Goal: Navigation & Orientation: Go to known website

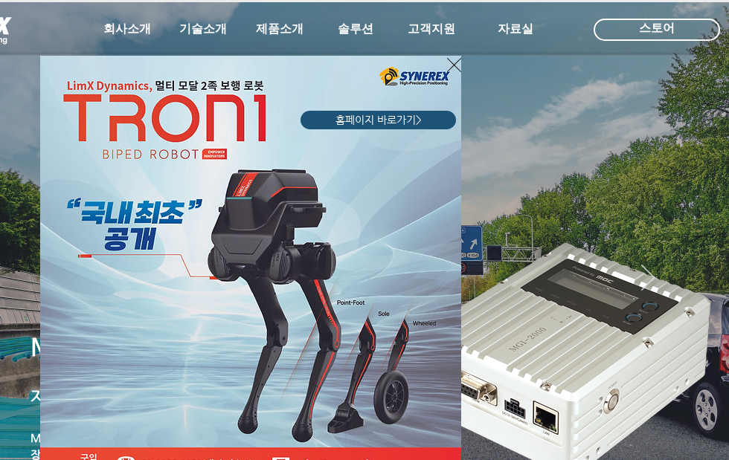
click at [692, 103] on div "LimX Dinamics" at bounding box center [364, 230] width 729 height 460
click at [695, 104] on div "LimX Dinamics" at bounding box center [364, 230] width 729 height 460
click at [695, 103] on div "LimX Dinamics" at bounding box center [364, 230] width 729 height 460
click at [697, 96] on div "LimX Dinamics" at bounding box center [364, 230] width 729 height 460
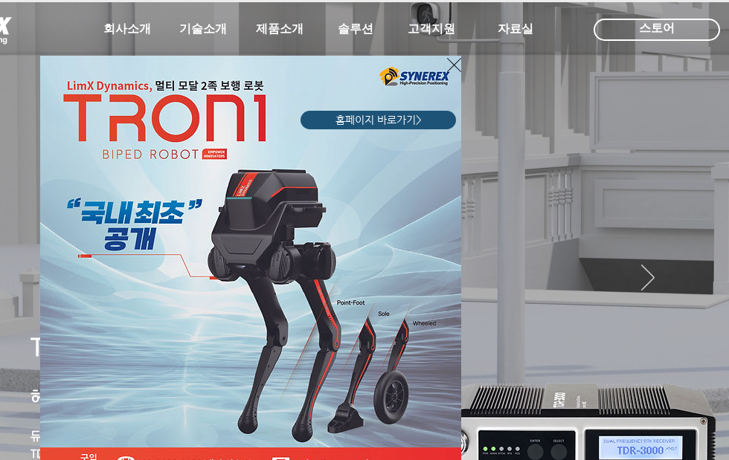
click at [695, 103] on div "LimX Dinamics" at bounding box center [364, 230] width 729 height 460
click at [695, 101] on div "LimX Dinamics" at bounding box center [364, 230] width 729 height 460
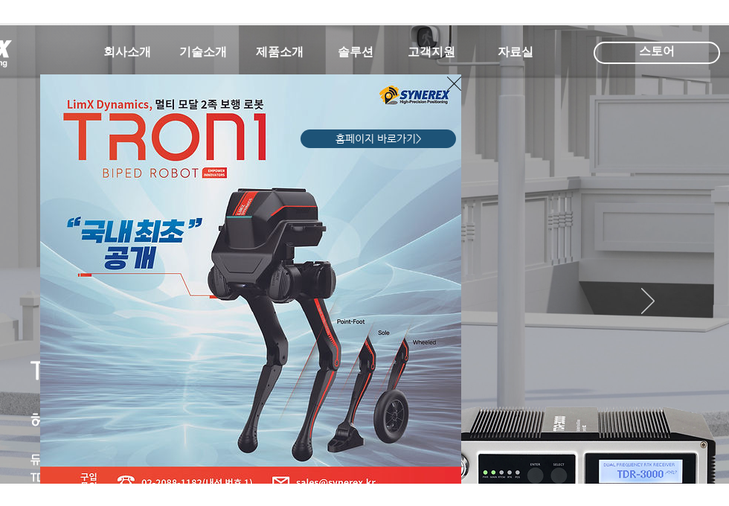
scroll to position [5, 0]
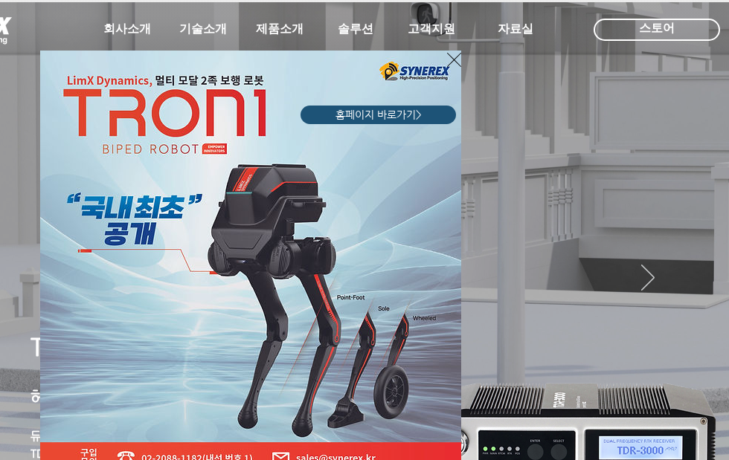
click at [400, 117] on span "홈페이지 바로가기>" at bounding box center [378, 115] width 86 height 15
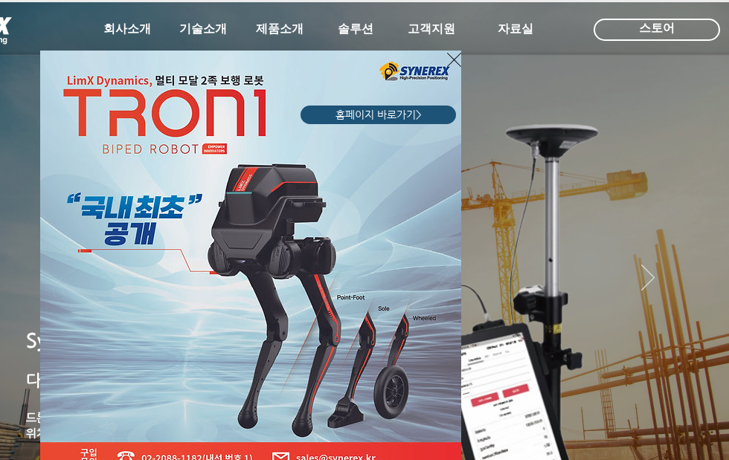
click at [281, 31] on div "LimX Dinamics" at bounding box center [180, 247] width 286 height 449
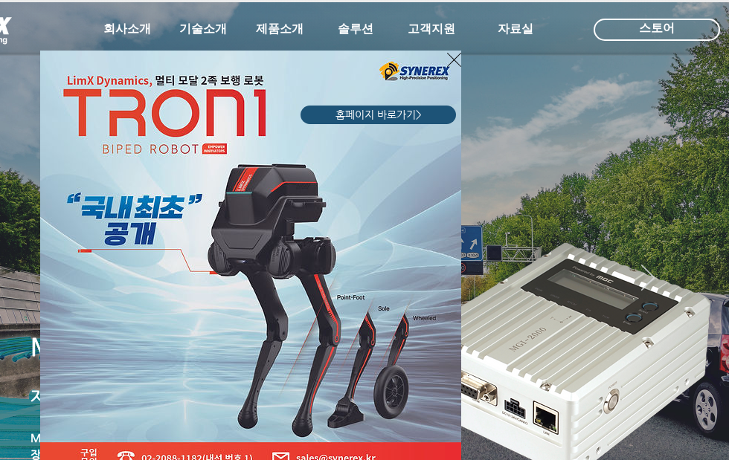
click at [280, 19] on div "LimX Dinamics" at bounding box center [364, 230] width 729 height 460
click at [449, 59] on icon "사이트로 돌아가기" at bounding box center [454, 60] width 14 height 19
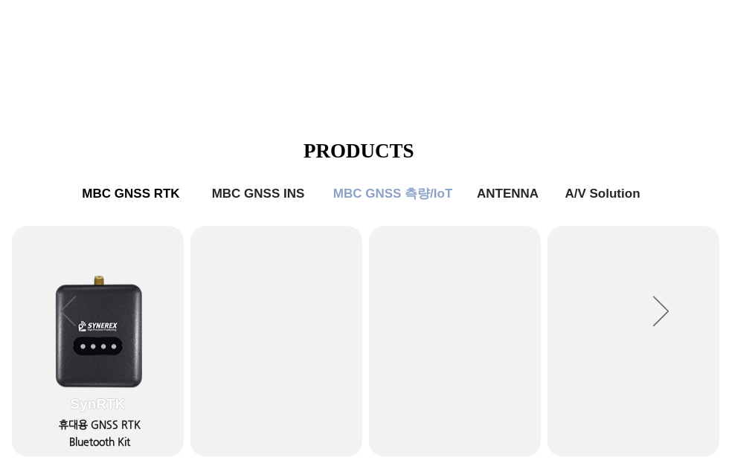
scroll to position [570, 0]
click at [658, 311] on icon "다음" at bounding box center [661, 311] width 16 height 30
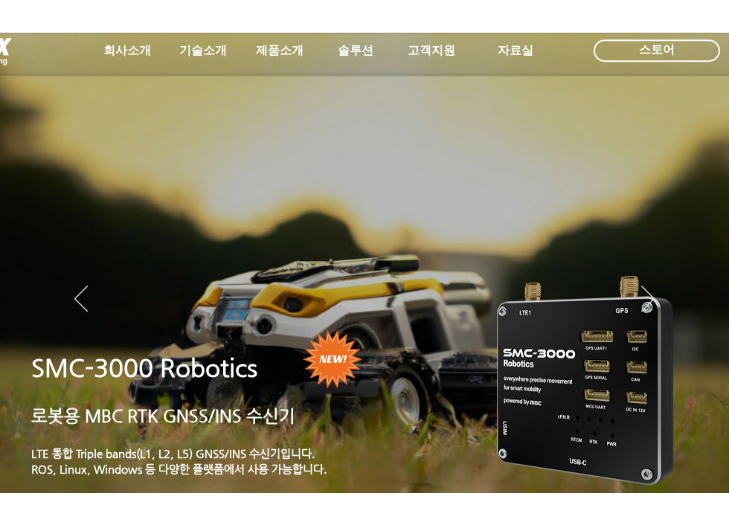
scroll to position [0, 0]
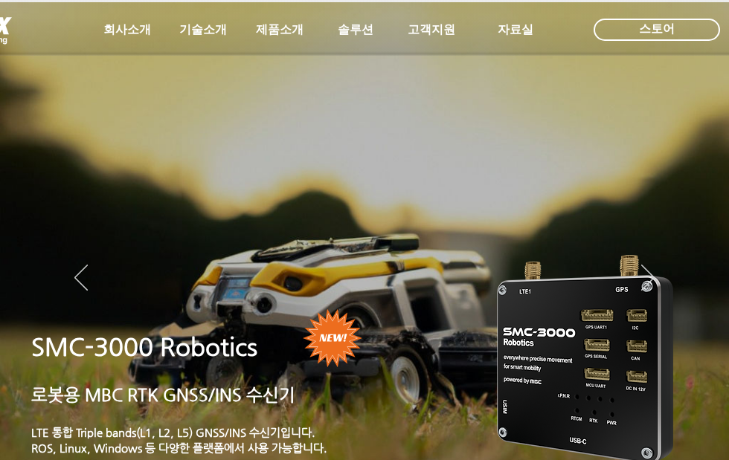
click at [80, 274] on icon "이전" at bounding box center [80, 278] width 13 height 26
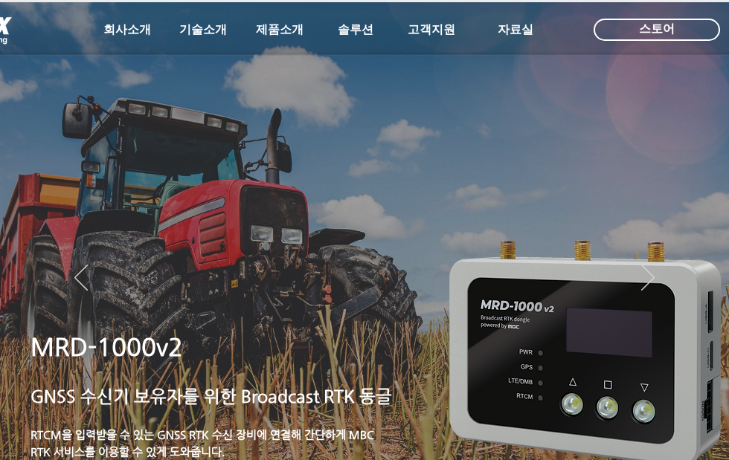
click at [661, 25] on span "스토어" at bounding box center [657, 29] width 36 height 16
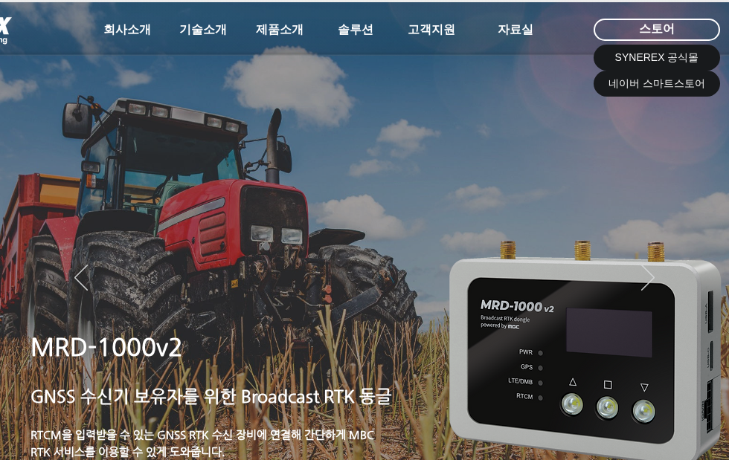
click at [680, 54] on span "SYNEREX 공식몰" at bounding box center [657, 58] width 84 height 15
